Goal: Task Accomplishment & Management: Manage account settings

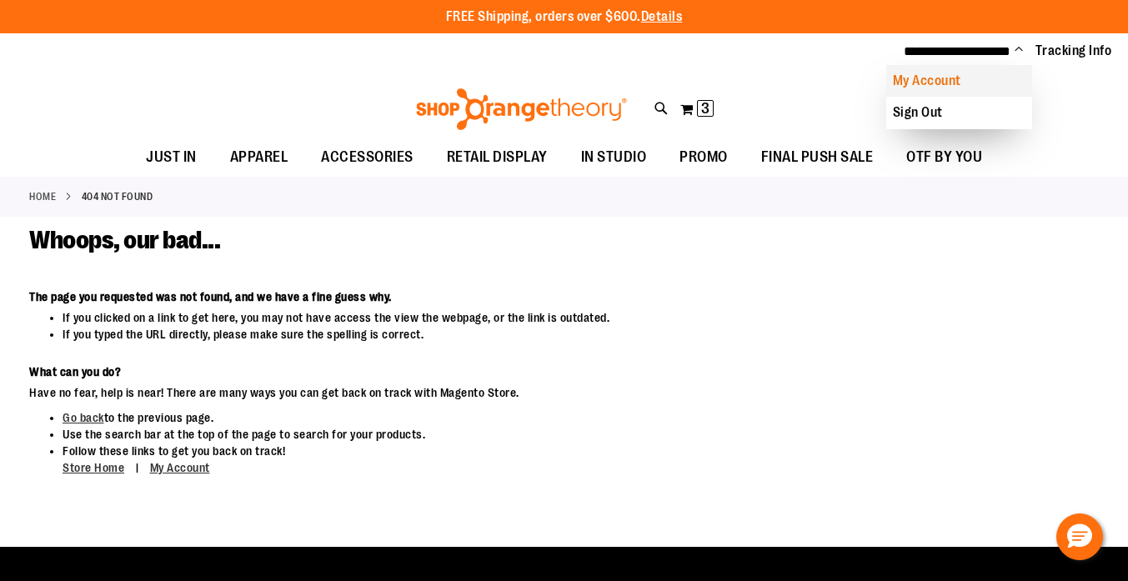
click at [933, 83] on link "My Account" at bounding box center [959, 81] width 146 height 32
